Goal: Task Accomplishment & Management: Complete application form

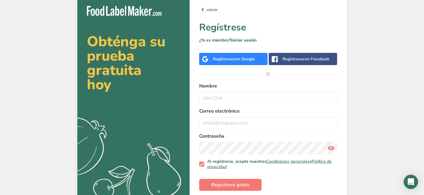
click at [241, 58] on span "con Google" at bounding box center [244, 59] width 22 height 6
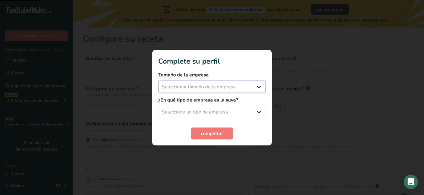
click at [245, 91] on select "Seleccionar tamaño de la empresa Menos de 10 empleados De 10 a 50 empleados De …" at bounding box center [211, 87] width 107 height 12
select select "1"
click at [158, 81] on select "Seleccionar tamaño de la empresa Menos de 10 empleados De 10 a 50 empleados De …" at bounding box center [211, 87] width 107 height 12
click at [247, 109] on select "Seleccione un tipo de empresa Fabricante de alimentos envasados Restaurante y c…" at bounding box center [211, 112] width 107 height 12
select select "1"
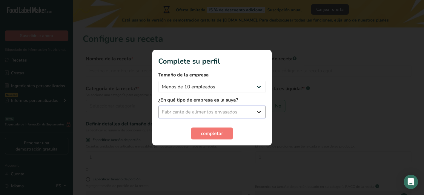
click at [158, 106] on select "Seleccione un tipo de empresa Fabricante de alimentos envasados Restaurante y c…" at bounding box center [211, 112] width 107 height 12
click at [214, 138] on button "completar" at bounding box center [212, 133] width 42 height 12
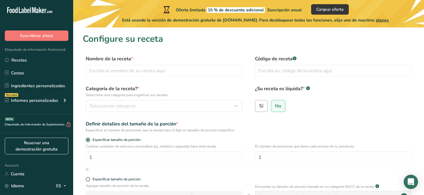
click at [258, 102] on label "Sí" at bounding box center [261, 106] width 13 height 12
click at [258, 104] on input "Sí" at bounding box center [257, 106] width 4 height 4
radio input "true"
radio input "false"
select select "22"
